Goal: Task Accomplishment & Management: Use online tool/utility

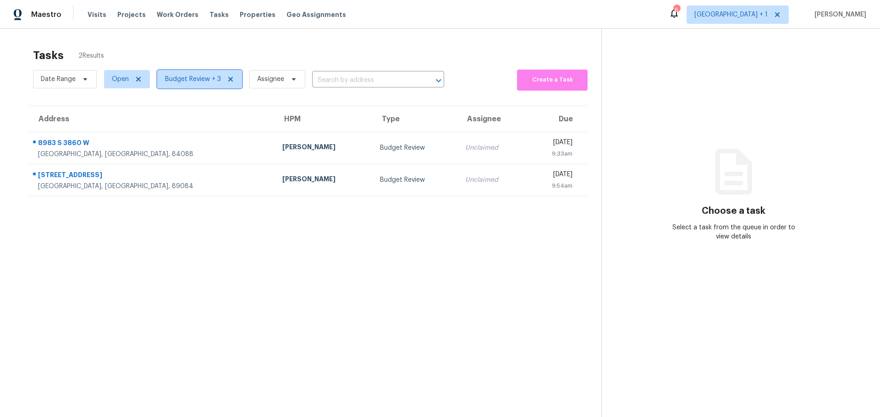
click at [199, 83] on span "Budget Review + 3" at bounding box center [193, 79] width 56 height 9
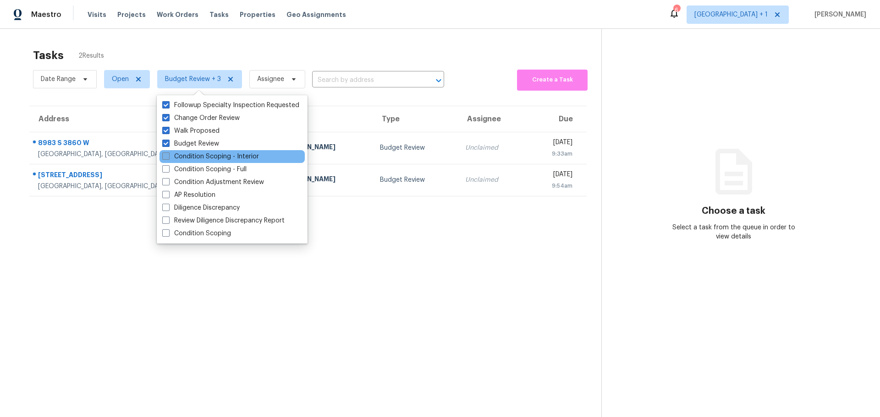
click at [209, 156] on label "Condition Scoping - Interior" at bounding box center [210, 156] width 97 height 9
click at [168, 156] on input "Condition Scoping - Interior" at bounding box center [165, 155] width 6 height 6
checkbox input "true"
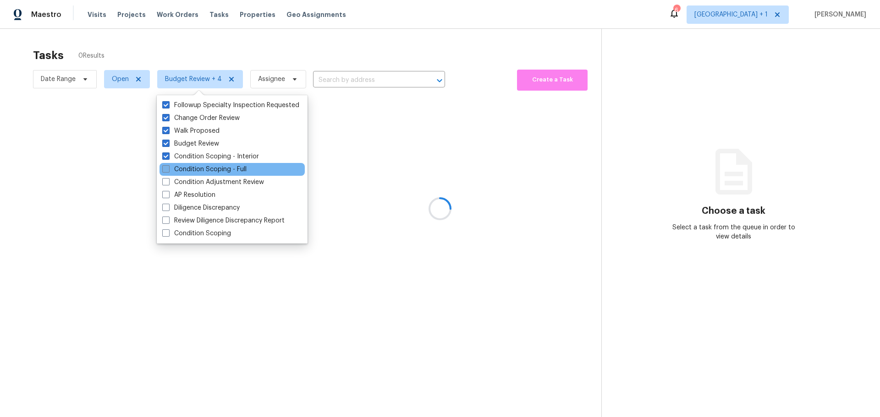
click at [212, 172] on label "Condition Scoping - Full" at bounding box center [204, 169] width 84 height 9
click at [168, 171] on input "Condition Scoping - Full" at bounding box center [165, 168] width 6 height 6
checkbox input "true"
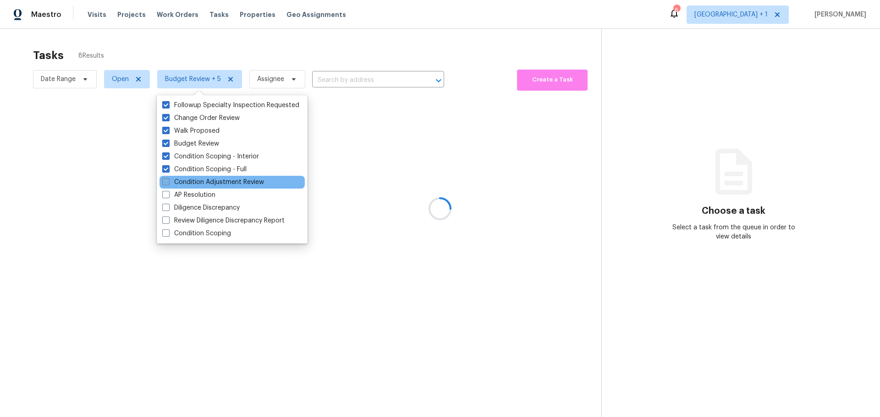
click at [211, 182] on label "Condition Adjustment Review" at bounding box center [213, 182] width 102 height 9
click at [168, 182] on input "Condition Adjustment Review" at bounding box center [165, 181] width 6 height 6
checkbox input "true"
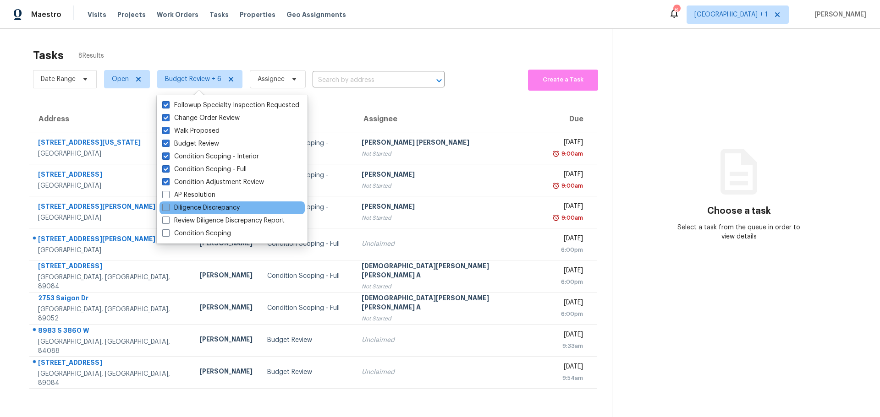
click at [201, 212] on label "Diligence Discrepancy" at bounding box center [200, 207] width 77 height 9
click at [168, 209] on input "Diligence Discrepancy" at bounding box center [165, 206] width 6 height 6
checkbox input "true"
click at [198, 223] on label "Review Diligence Discrepancy Report" at bounding box center [223, 220] width 122 height 9
click at [168, 222] on input "Review Diligence Discrepancy Report" at bounding box center [165, 219] width 6 height 6
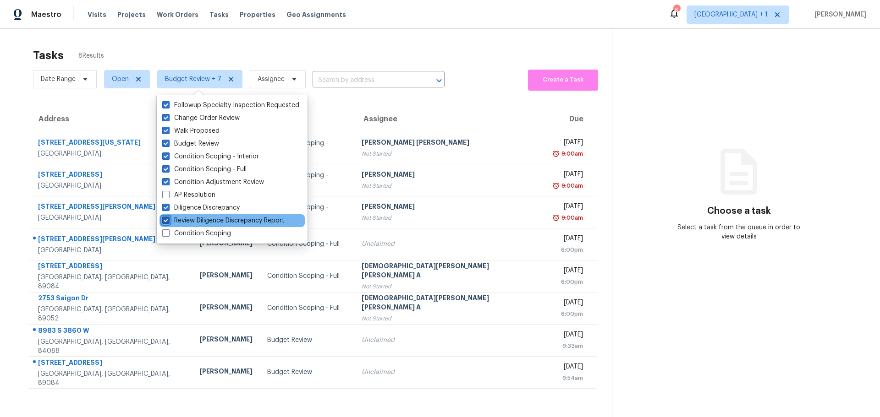
checkbox input "true"
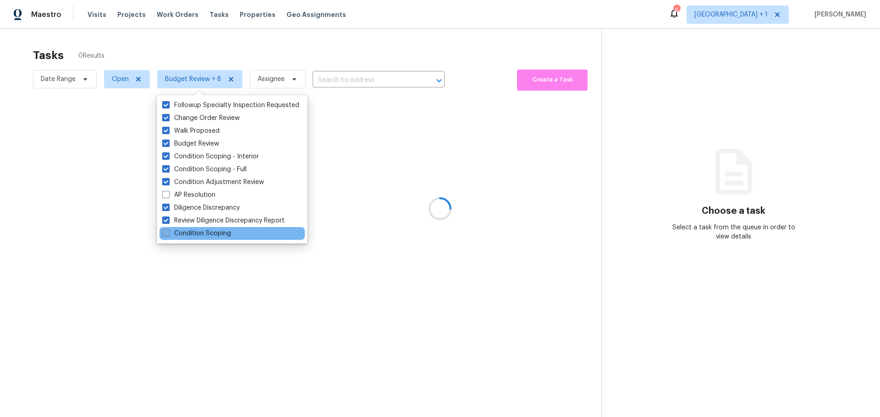
click at [198, 231] on label "Condition Scoping" at bounding box center [196, 233] width 69 height 9
click at [168, 231] on input "Condition Scoping" at bounding box center [165, 232] width 6 height 6
checkbox input "true"
click at [413, 144] on div at bounding box center [440, 208] width 880 height 417
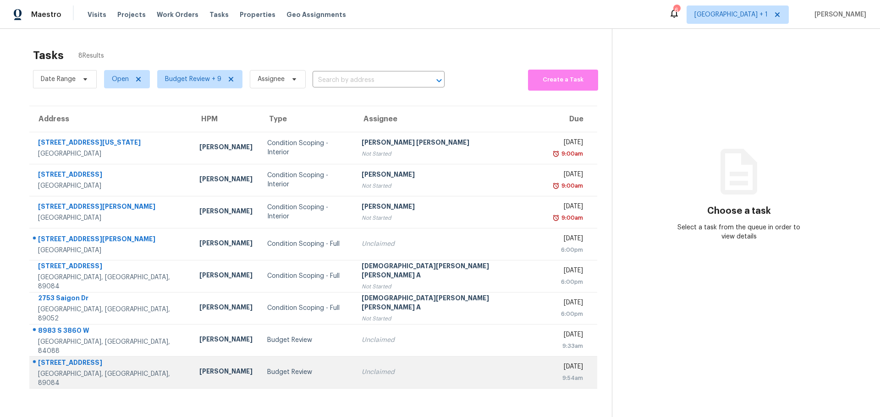
click at [235, 376] on div "[PERSON_NAME]" at bounding box center [225, 372] width 53 height 11
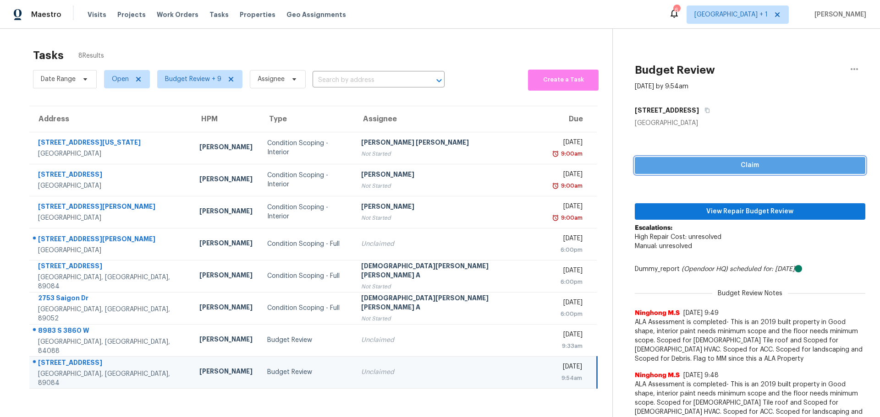
click at [742, 163] on span "Claim" at bounding box center [750, 165] width 216 height 11
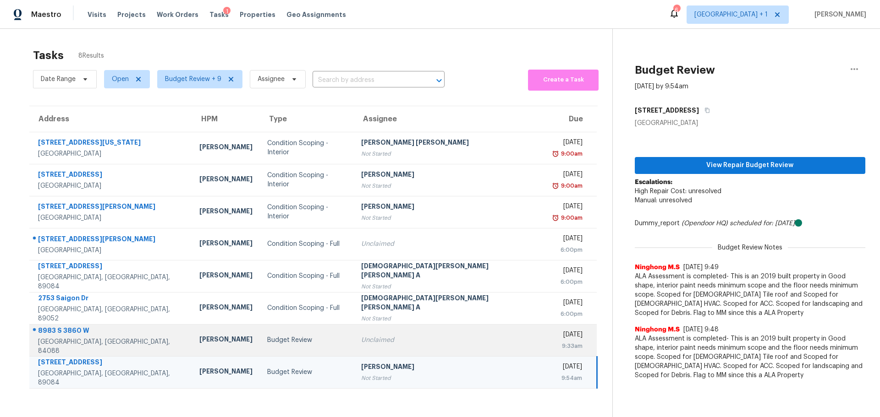
click at [330, 340] on div "Budget Review" at bounding box center [306, 340] width 79 height 9
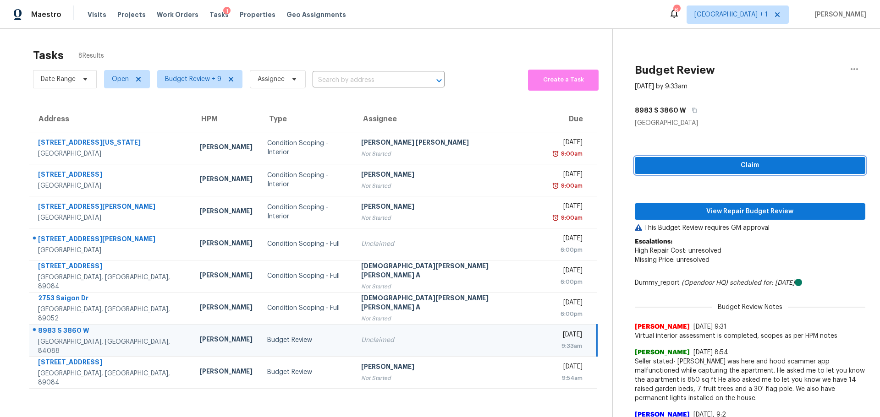
click at [763, 162] on span "Claim" at bounding box center [750, 165] width 216 height 11
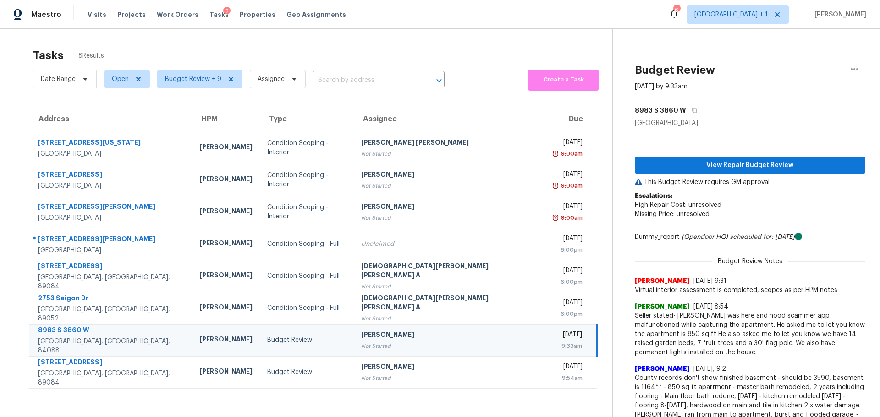
drag, startPoint x: 721, startPoint y: 0, endPoint x: 237, endPoint y: 53, distance: 486.3
click at [237, 53] on div "Tasks 8 Results" at bounding box center [322, 56] width 579 height 24
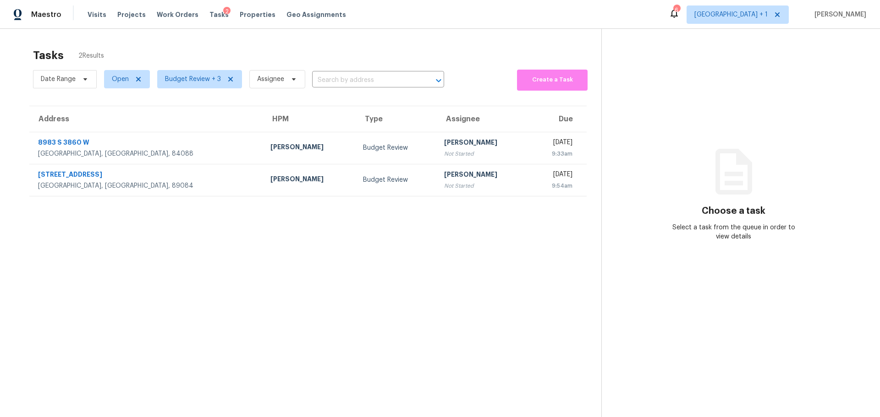
click at [817, 74] on section "Choose a task Select a task from the queue in order to view details" at bounding box center [733, 237] width 264 height 417
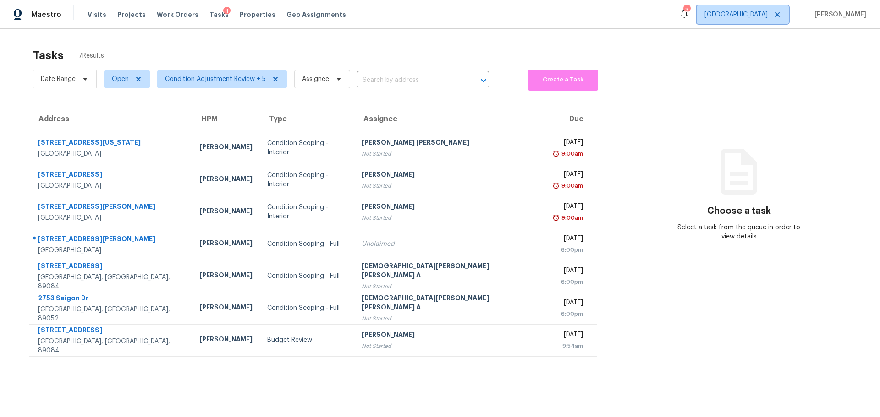
click at [750, 9] on span "[GEOGRAPHIC_DATA]" at bounding box center [743, 14] width 92 height 18
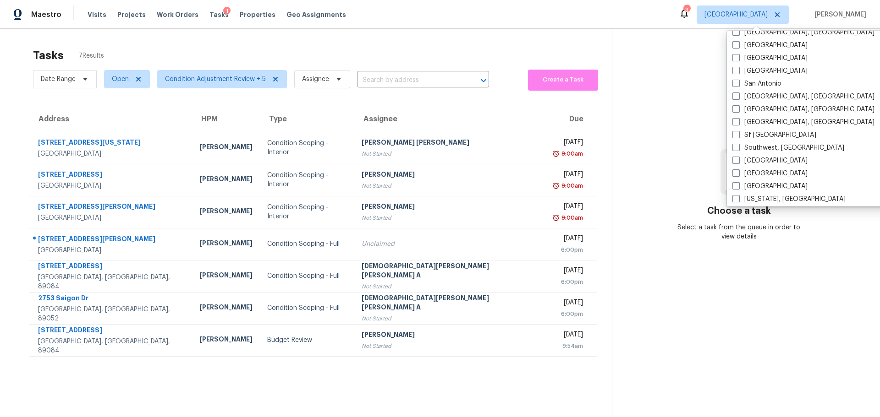
scroll to position [614, 0]
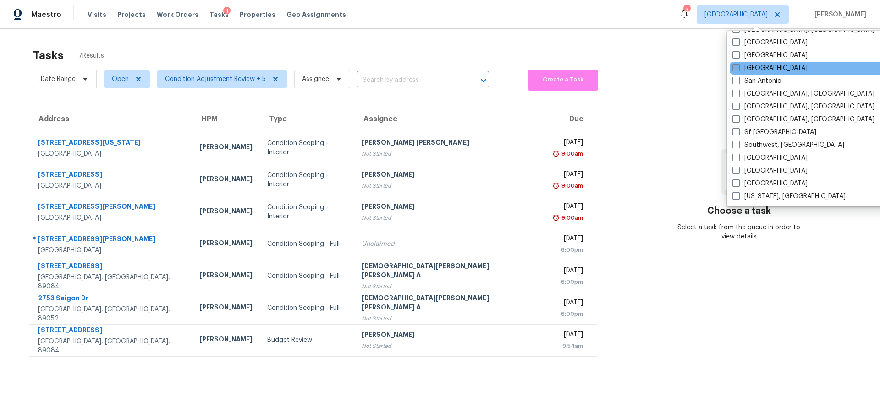
click at [734, 67] on span at bounding box center [735, 67] width 7 height 7
click at [734, 67] on input "Salt Lake City" at bounding box center [735, 67] width 6 height 6
checkbox input "true"
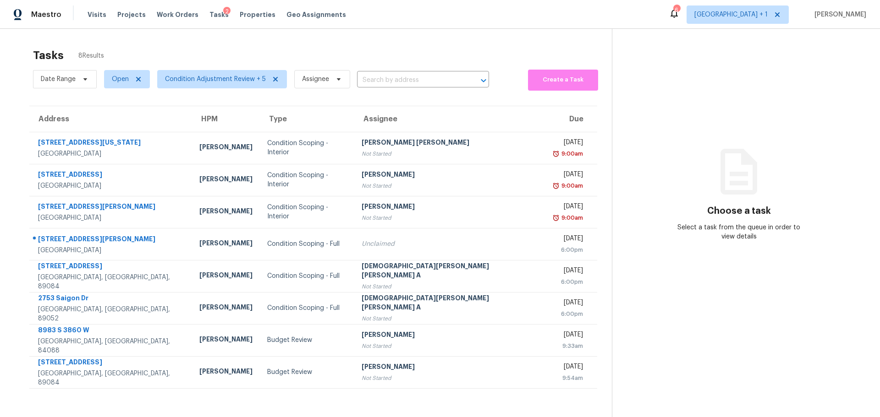
click at [694, 75] on section "Choose a task Select a task from the queue in order to view details" at bounding box center [738, 237] width 253 height 417
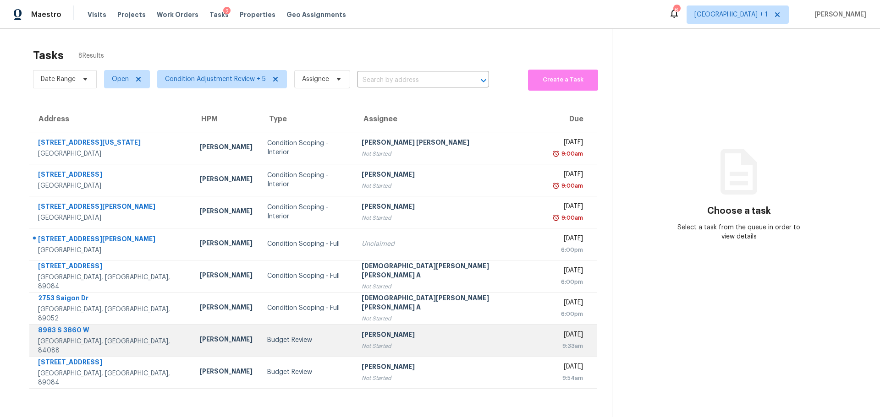
click at [129, 337] on div "8983 S 3860 W" at bounding box center [111, 331] width 147 height 11
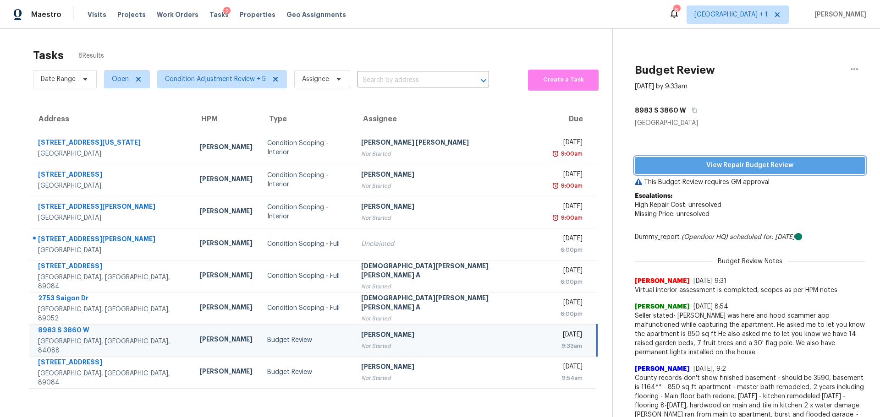
click at [785, 174] on button "View Repair Budget Review" at bounding box center [750, 165] width 230 height 17
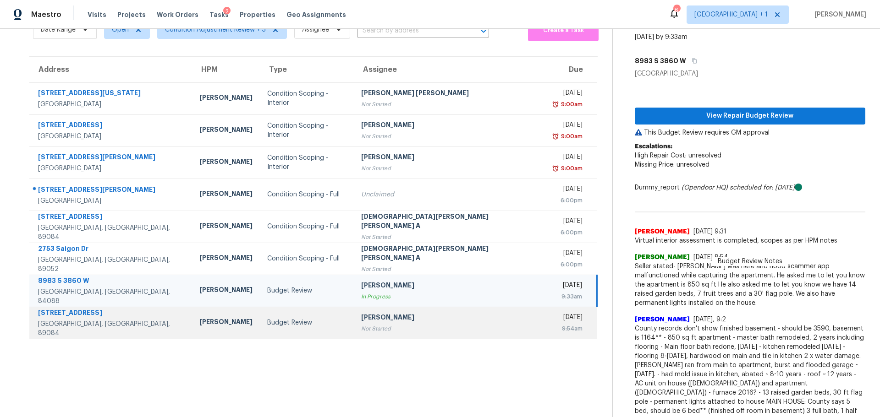
scroll to position [50, 0]
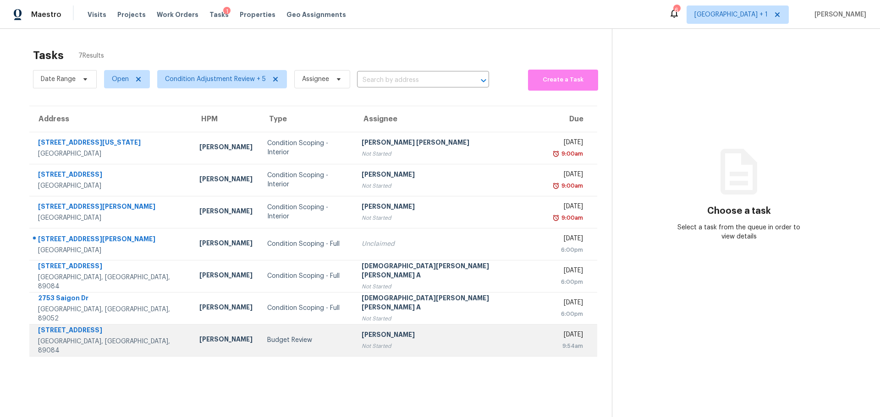
click at [245, 343] on td "[PERSON_NAME]" at bounding box center [226, 340] width 68 height 32
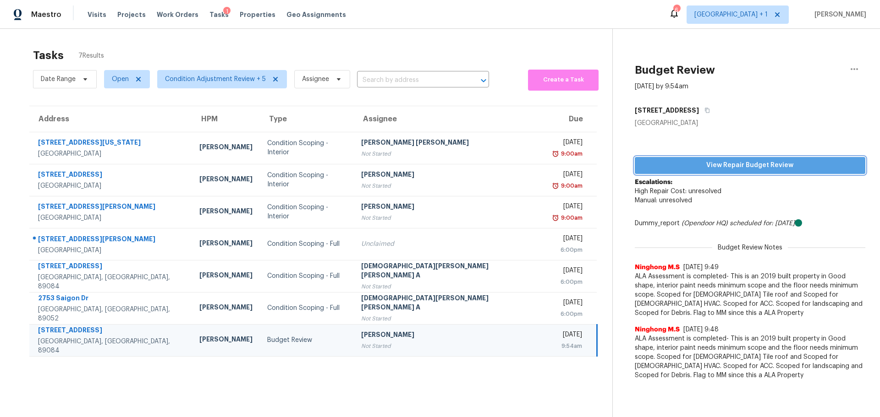
click at [704, 170] on span "View Repair Budget Review" at bounding box center [750, 165] width 216 height 11
